Goal: Task Accomplishment & Management: Manage account settings

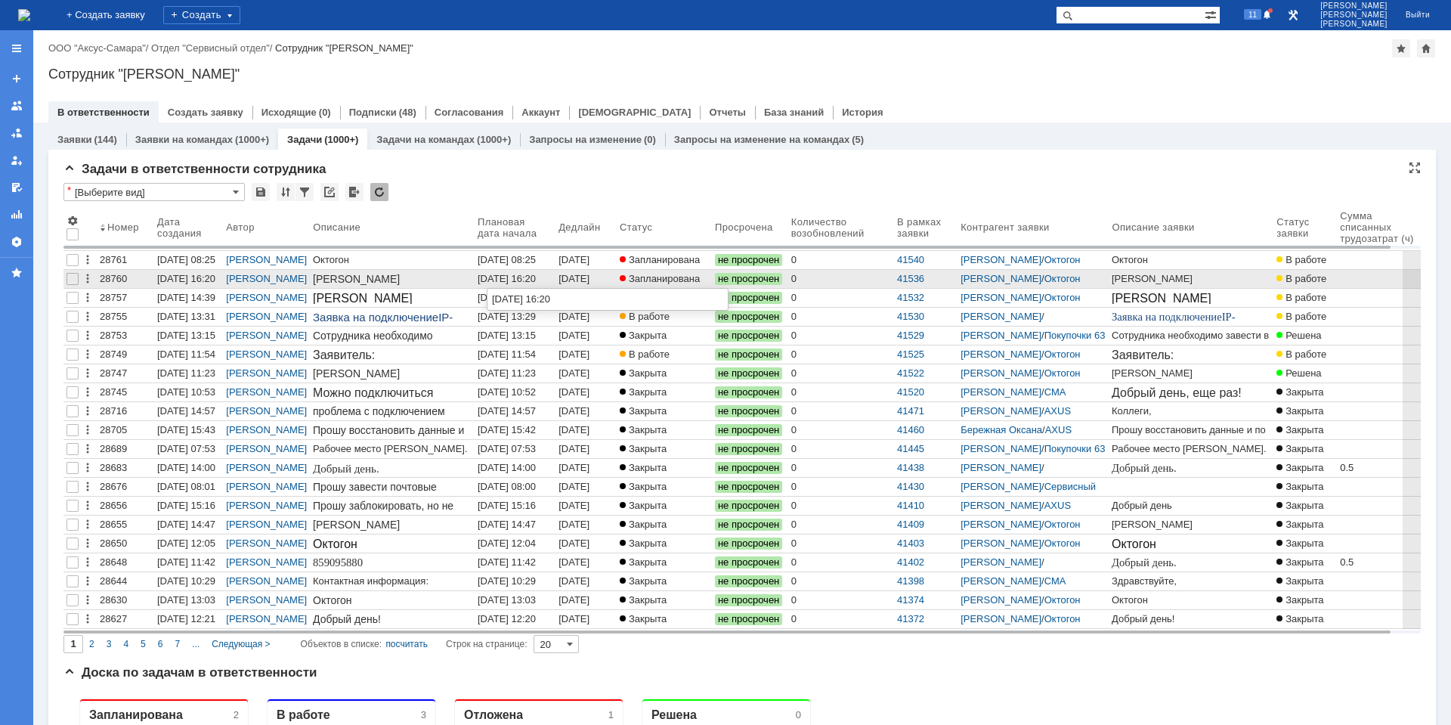
click at [494, 278] on div "[DATE] 16:20" at bounding box center [507, 278] width 58 height 11
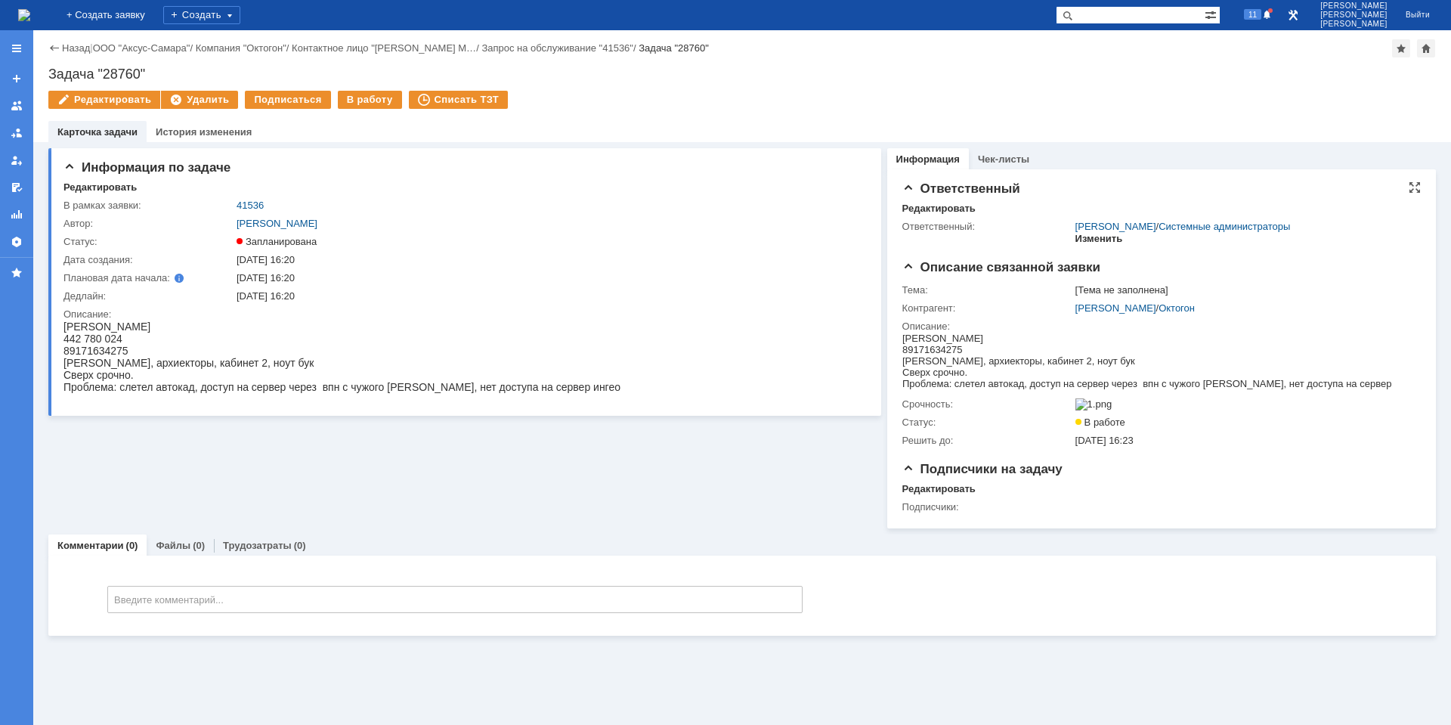
click at [1085, 240] on div "Изменить" at bounding box center [1099, 239] width 48 height 12
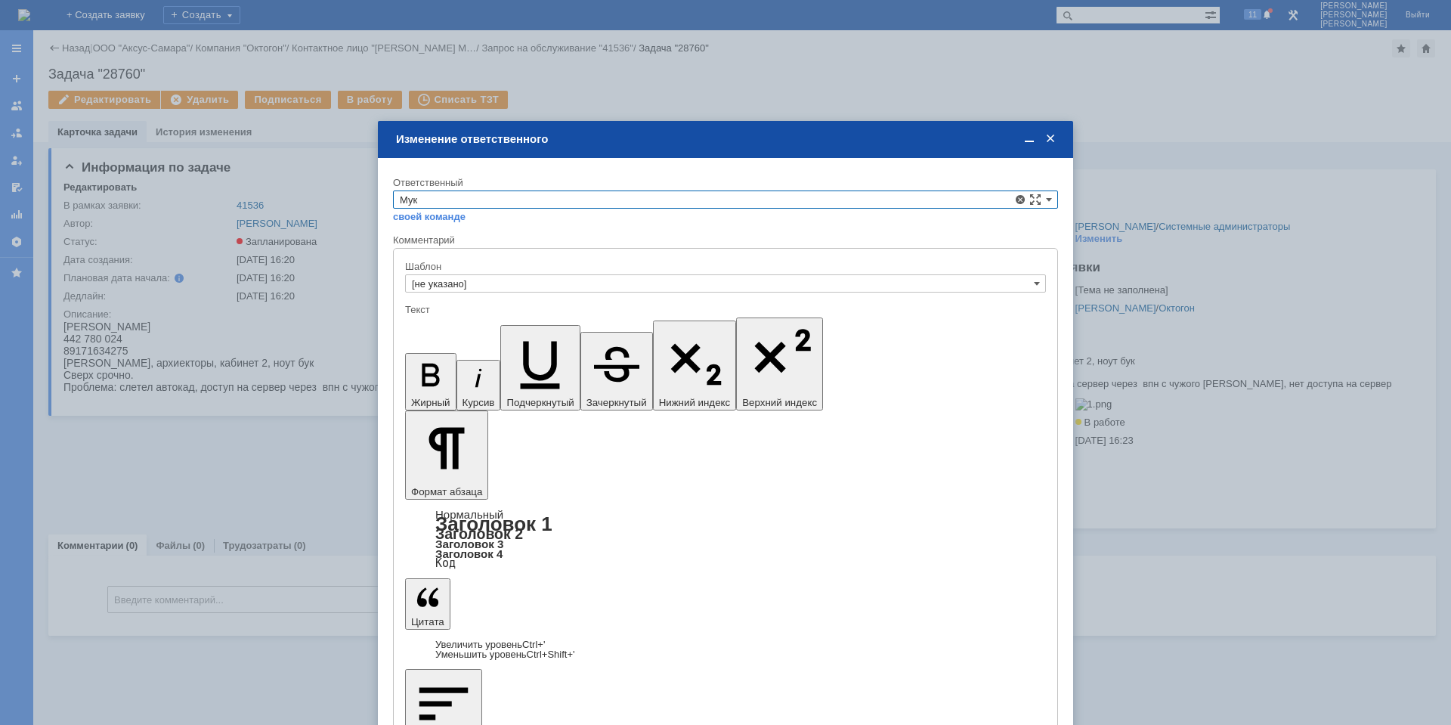
click at [535, 323] on span "[PERSON_NAME]" at bounding box center [725, 323] width 651 height 12
type input "[PERSON_NAME]"
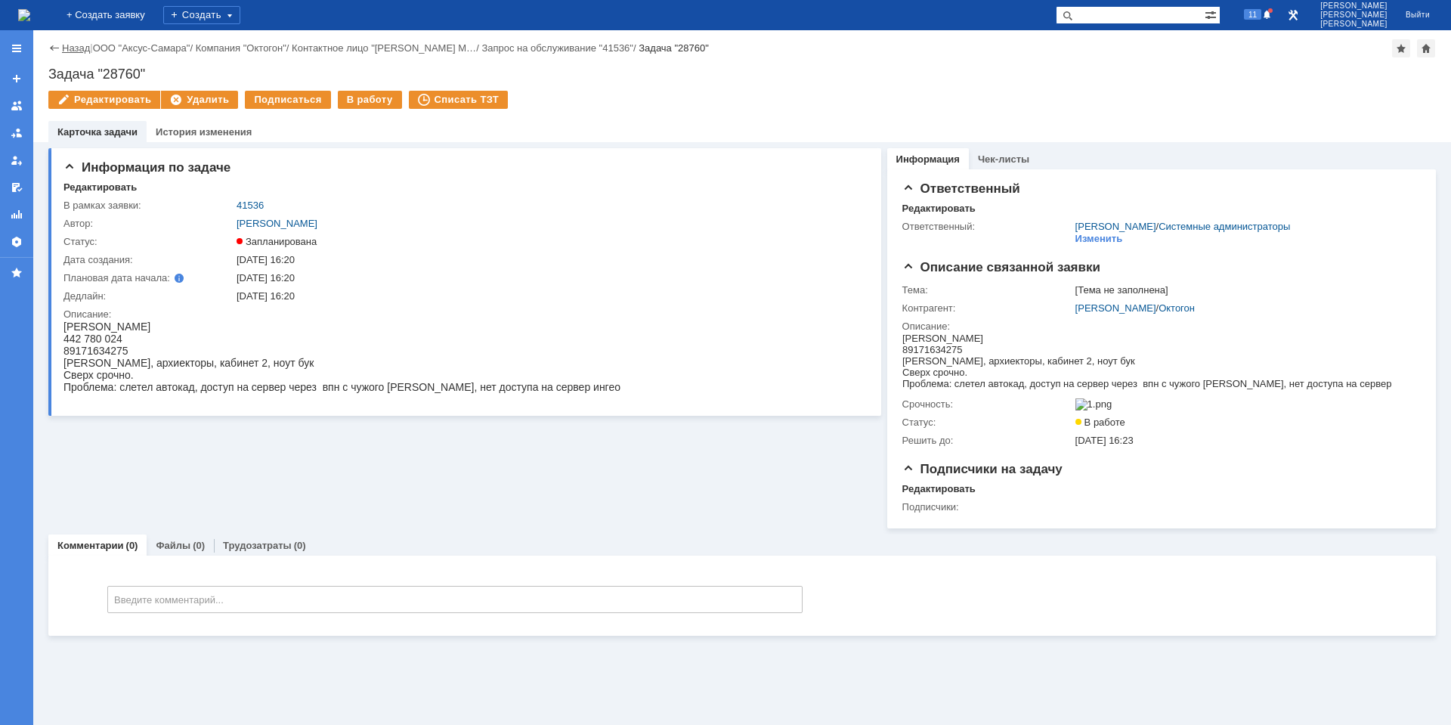
click at [79, 46] on link "Назад" at bounding box center [76, 47] width 28 height 11
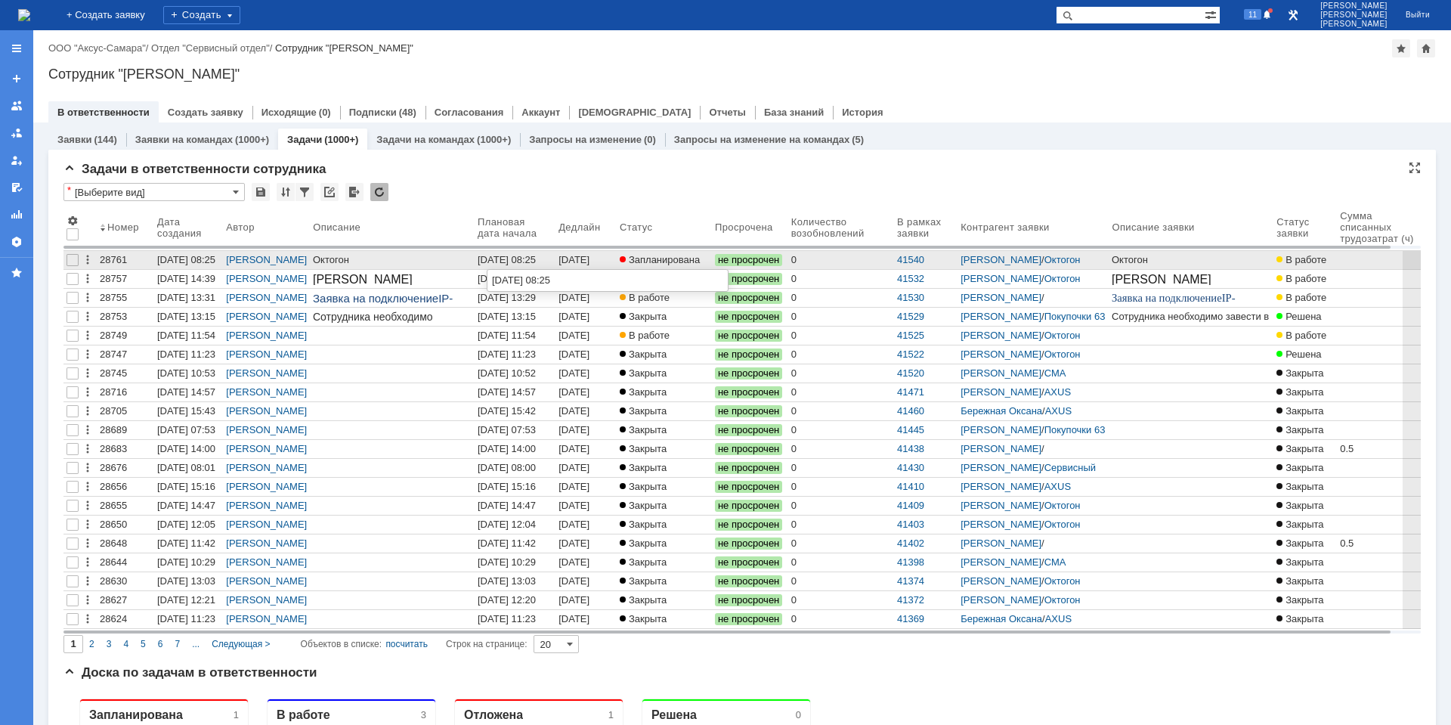
click at [521, 255] on div "[DATE] 08:25" at bounding box center [507, 259] width 58 height 11
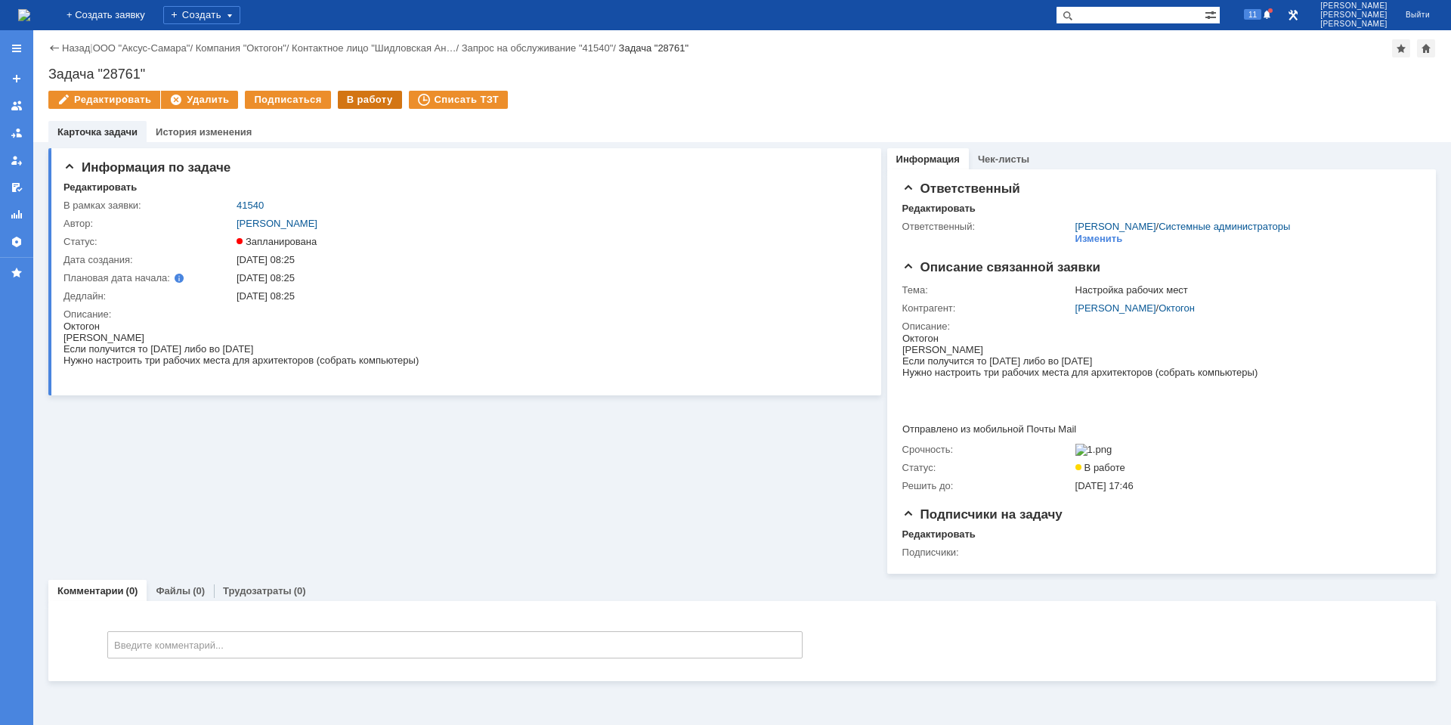
click at [363, 104] on div "В работу" at bounding box center [370, 100] width 64 height 18
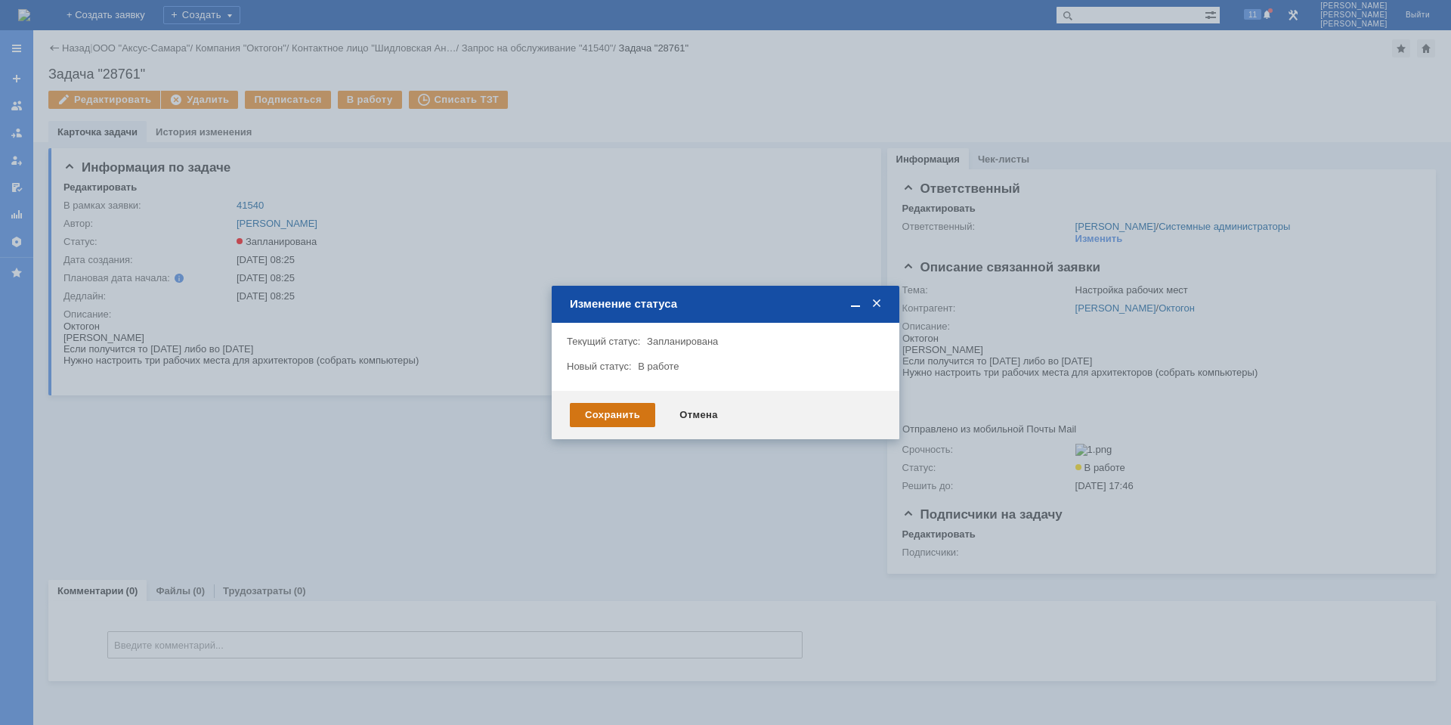
click at [598, 418] on div "Сохранить" at bounding box center [612, 415] width 85 height 24
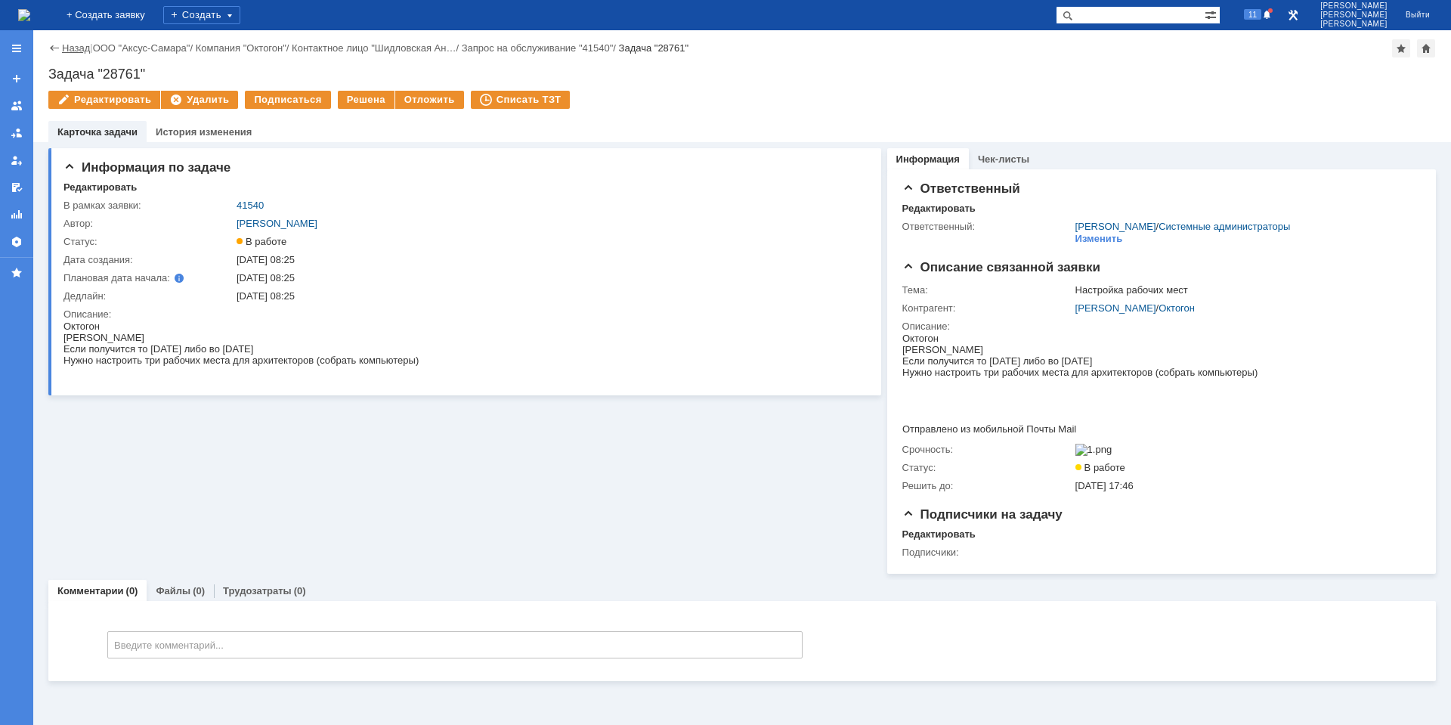
click at [76, 49] on link "Назад" at bounding box center [76, 47] width 28 height 11
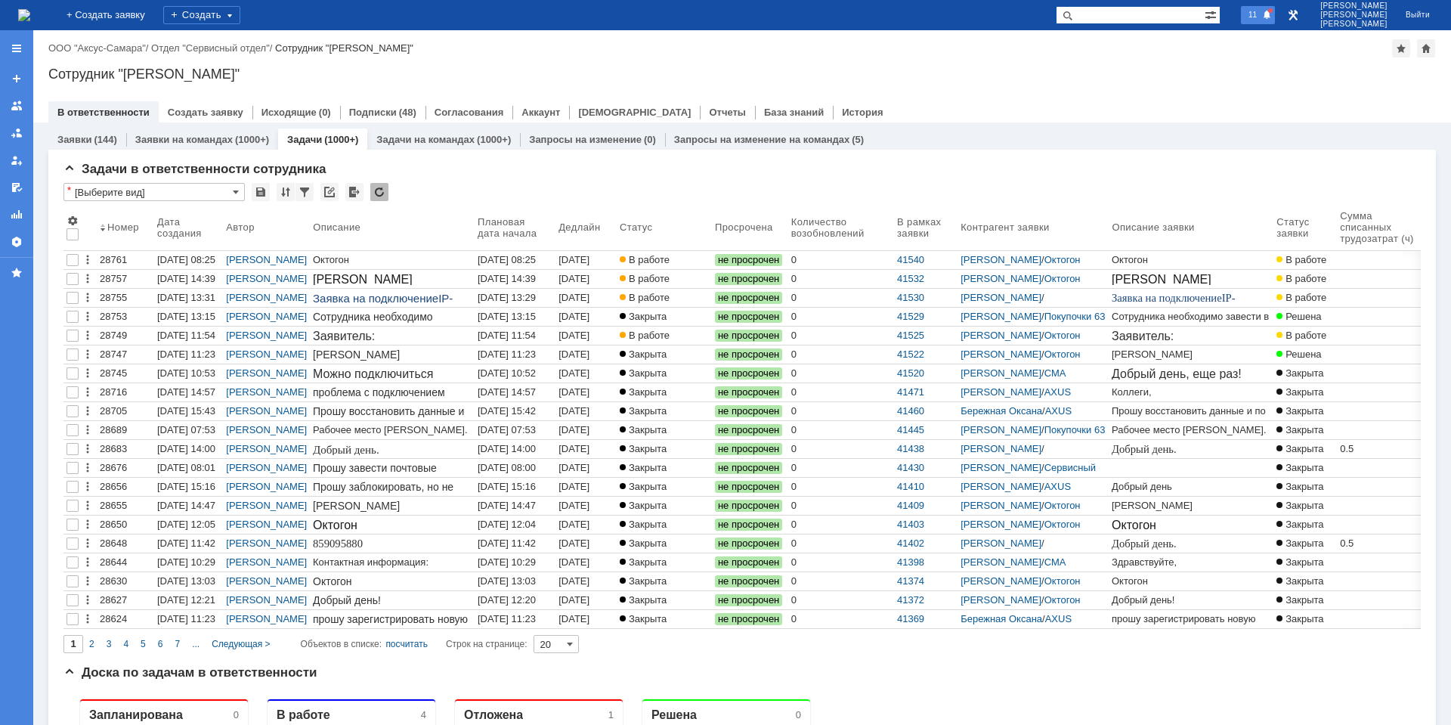
click at [1261, 14] on span "11" at bounding box center [1252, 14] width 17 height 11
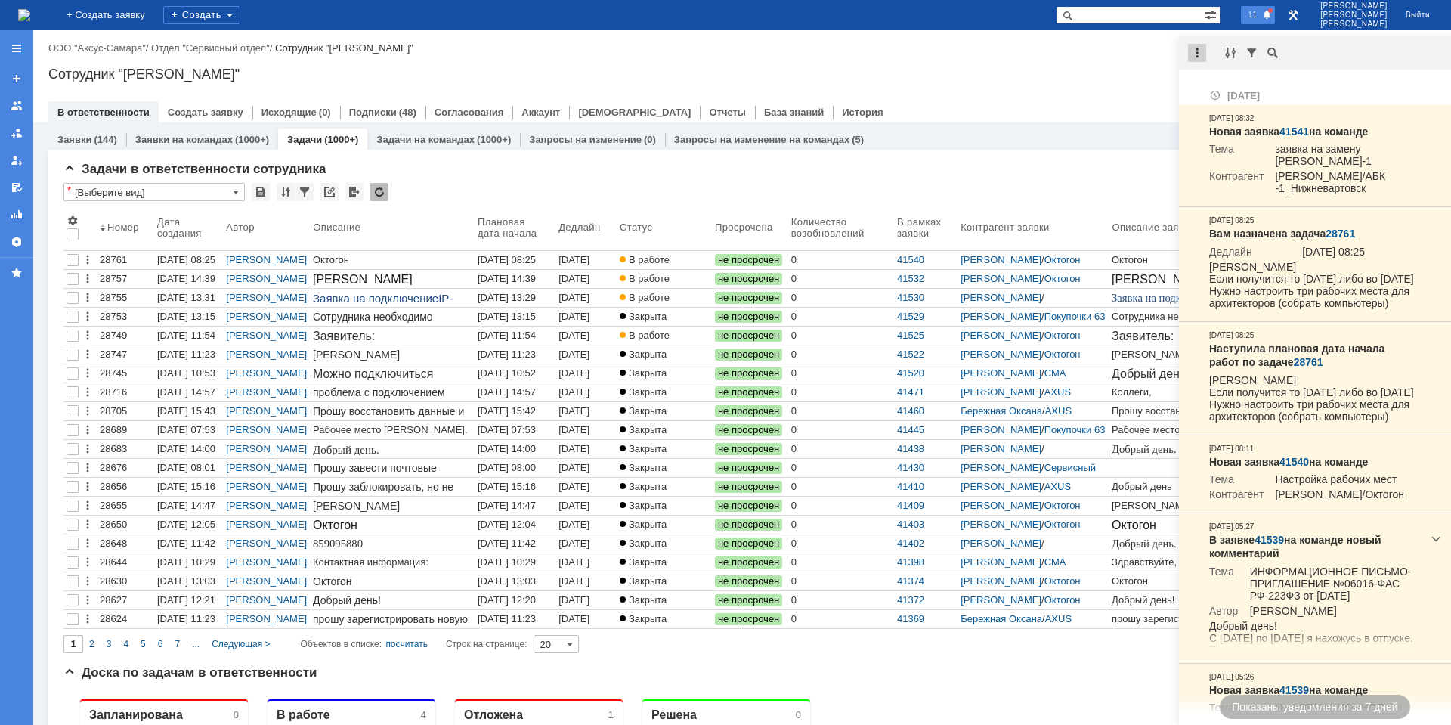
click at [1193, 47] on div at bounding box center [1197, 53] width 18 height 18
click at [1232, 91] on div "Отметить уведомления прочитанными" at bounding box center [1301, 91] width 203 height 10
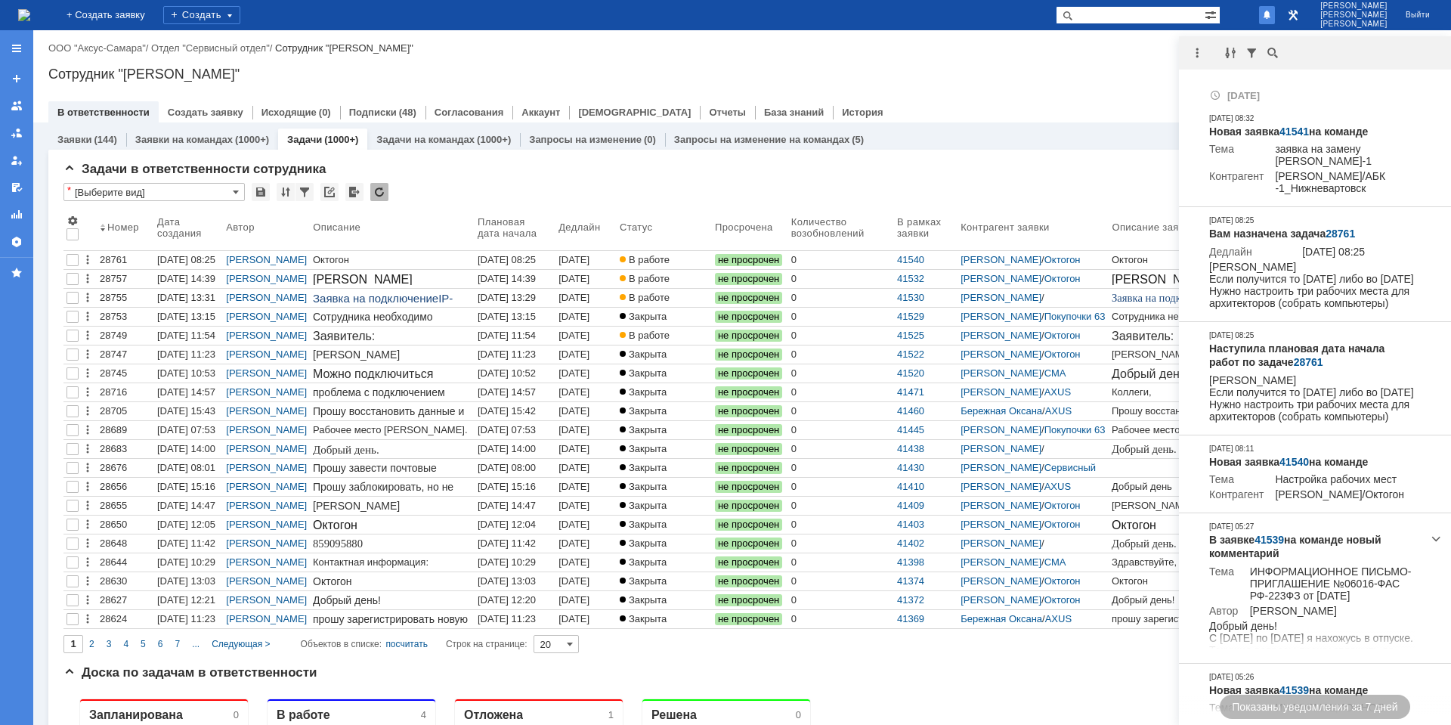
click at [1065, 78] on div "Сотрудник "[PERSON_NAME]"" at bounding box center [741, 73] width 1387 height 15
